Goal: Information Seeking & Learning: Learn about a topic

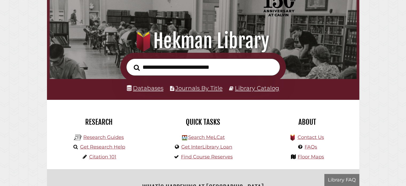
scroll to position [102, 305]
click at [152, 87] on link "Databases" at bounding box center [145, 87] width 37 height 7
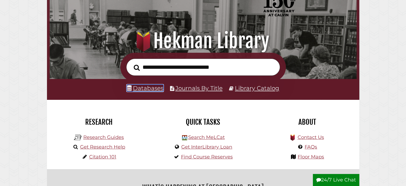
click at [152, 87] on link "Databases" at bounding box center [145, 87] width 37 height 7
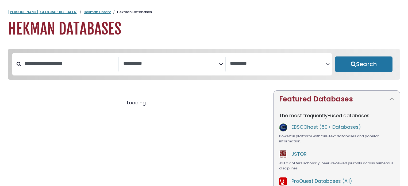
select select "Database Subject Filter"
select select "Database Vendors Filter"
select select "Database Subject Filter"
select select "Database Vendors Filter"
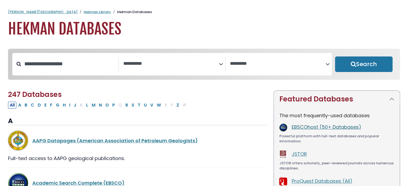
click at [296, 127] on link "EBSCOhost (50+ Databases)" at bounding box center [325, 126] width 69 height 7
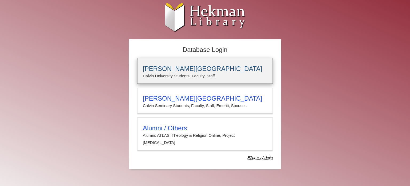
type input "****"
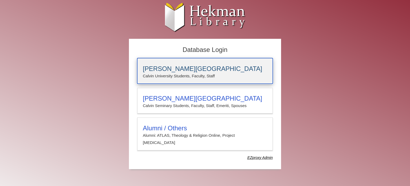
click at [190, 65] on h3 "[PERSON_NAME][GEOGRAPHIC_DATA]" at bounding box center [205, 68] width 125 height 7
